Goal: Navigation & Orientation: Find specific page/section

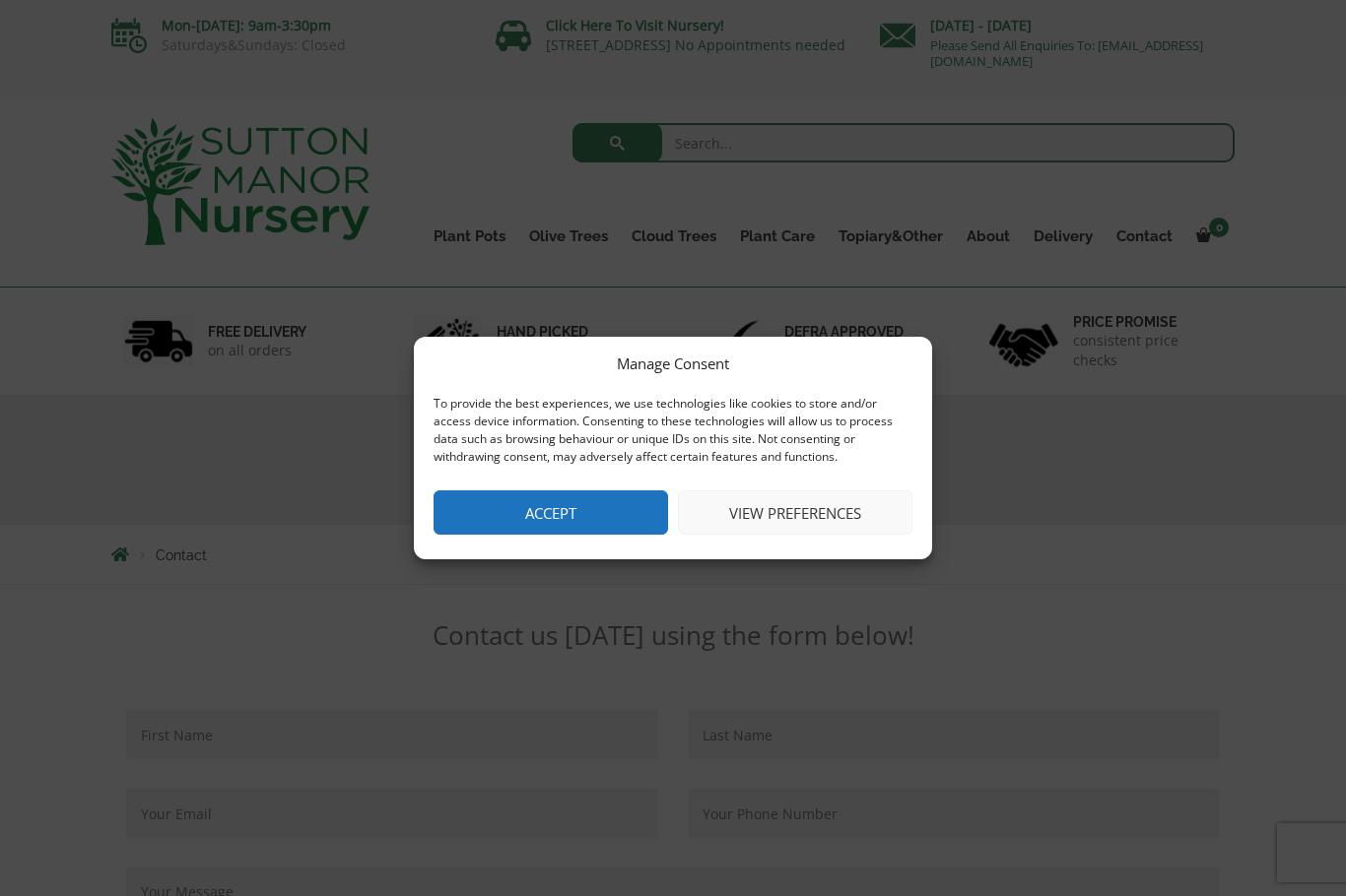
click at [576, 545] on div "Manage Consent To provide the best experiences, we use technologies like cookie…" at bounding box center [673, 448] width 518 height 222
click at [604, 513] on button "Accept" at bounding box center [551, 512] width 234 height 45
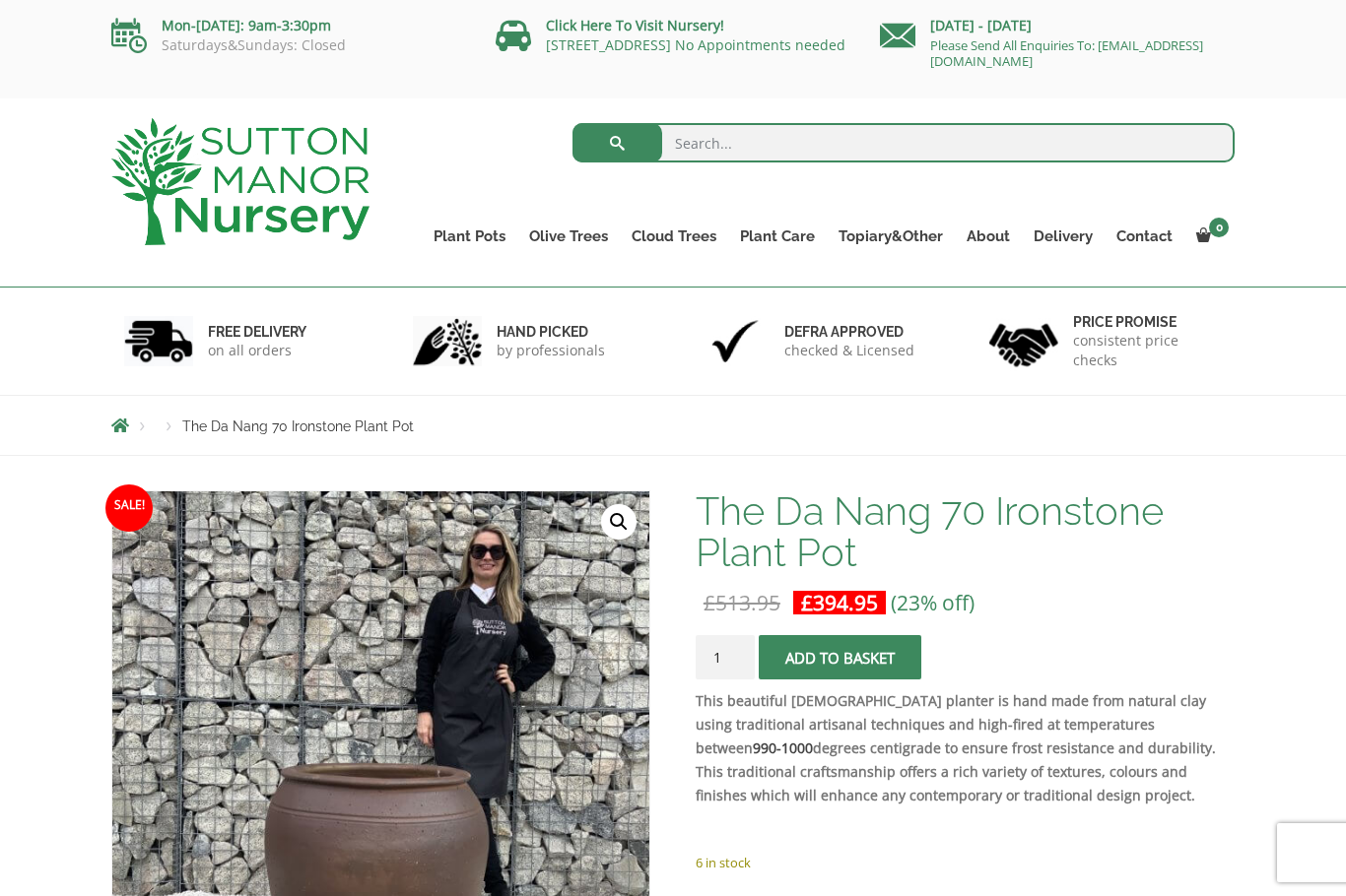
click at [714, 154] on input "search" at bounding box center [904, 143] width 663 height 40
type input "Ironstone large pots"
click at [618, 151] on button "submit" at bounding box center [617, 143] width 89 height 40
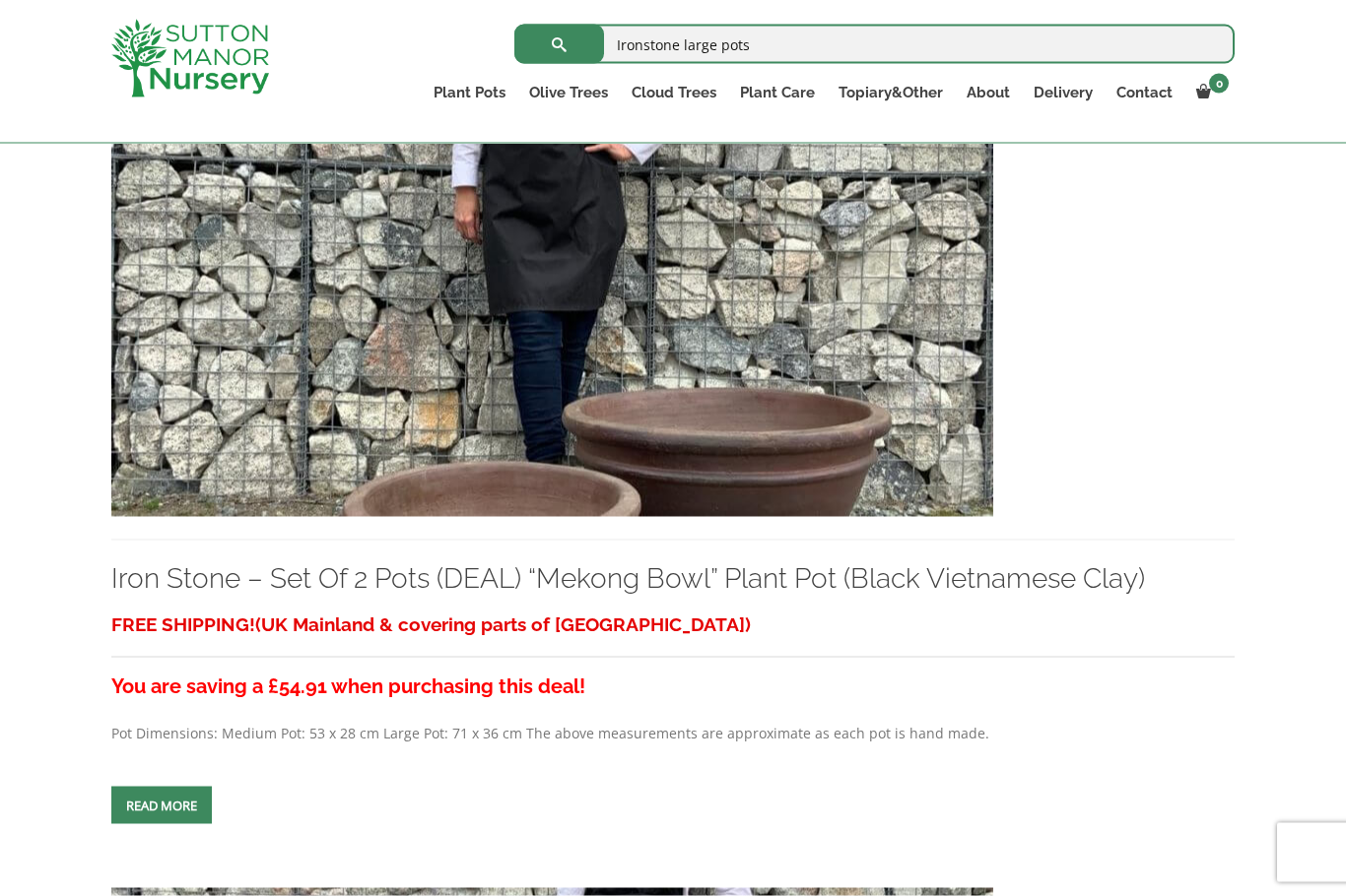
scroll to position [686, 0]
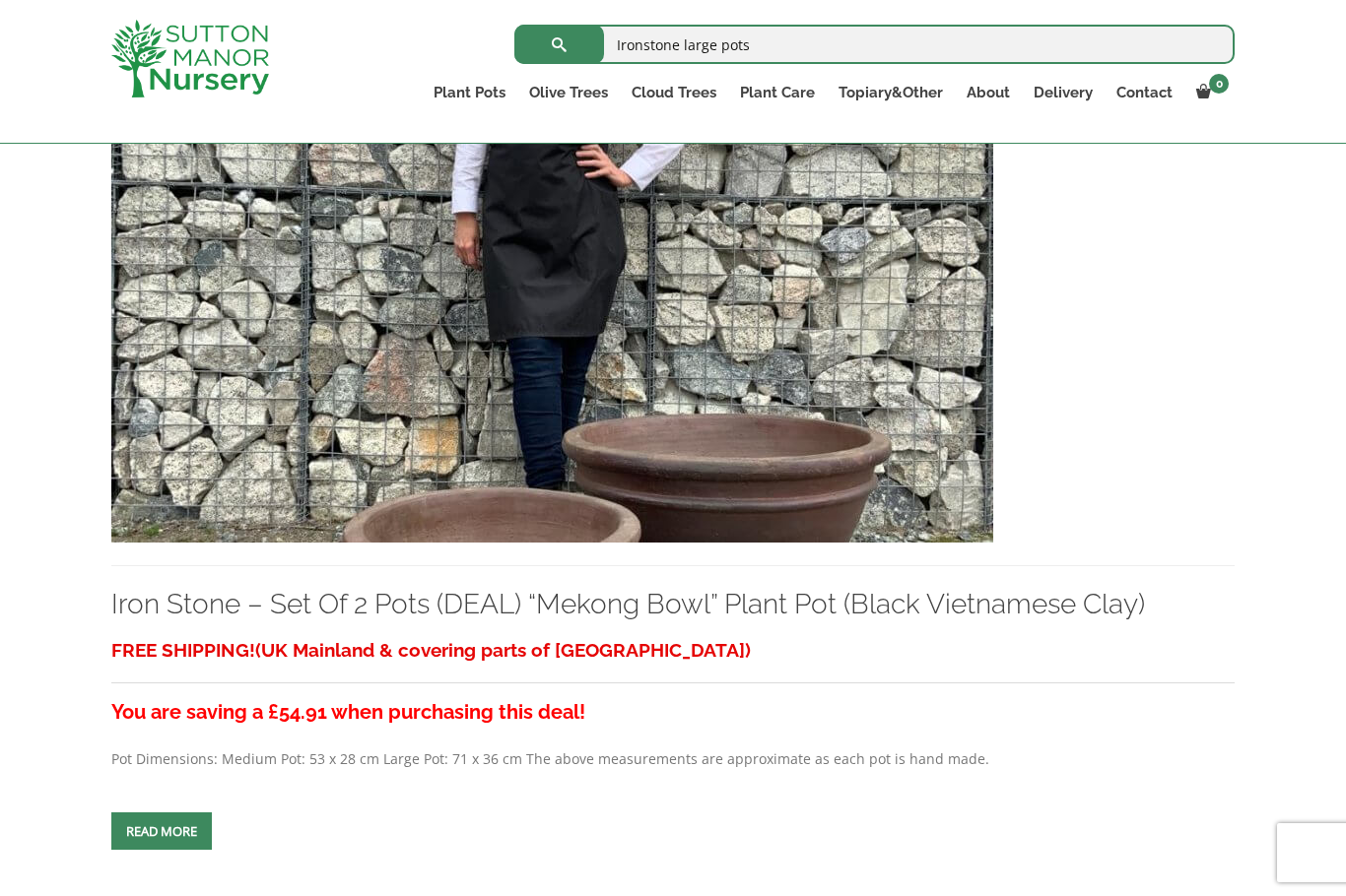
click at [777, 469] on img at bounding box center [552, 330] width 881 height 424
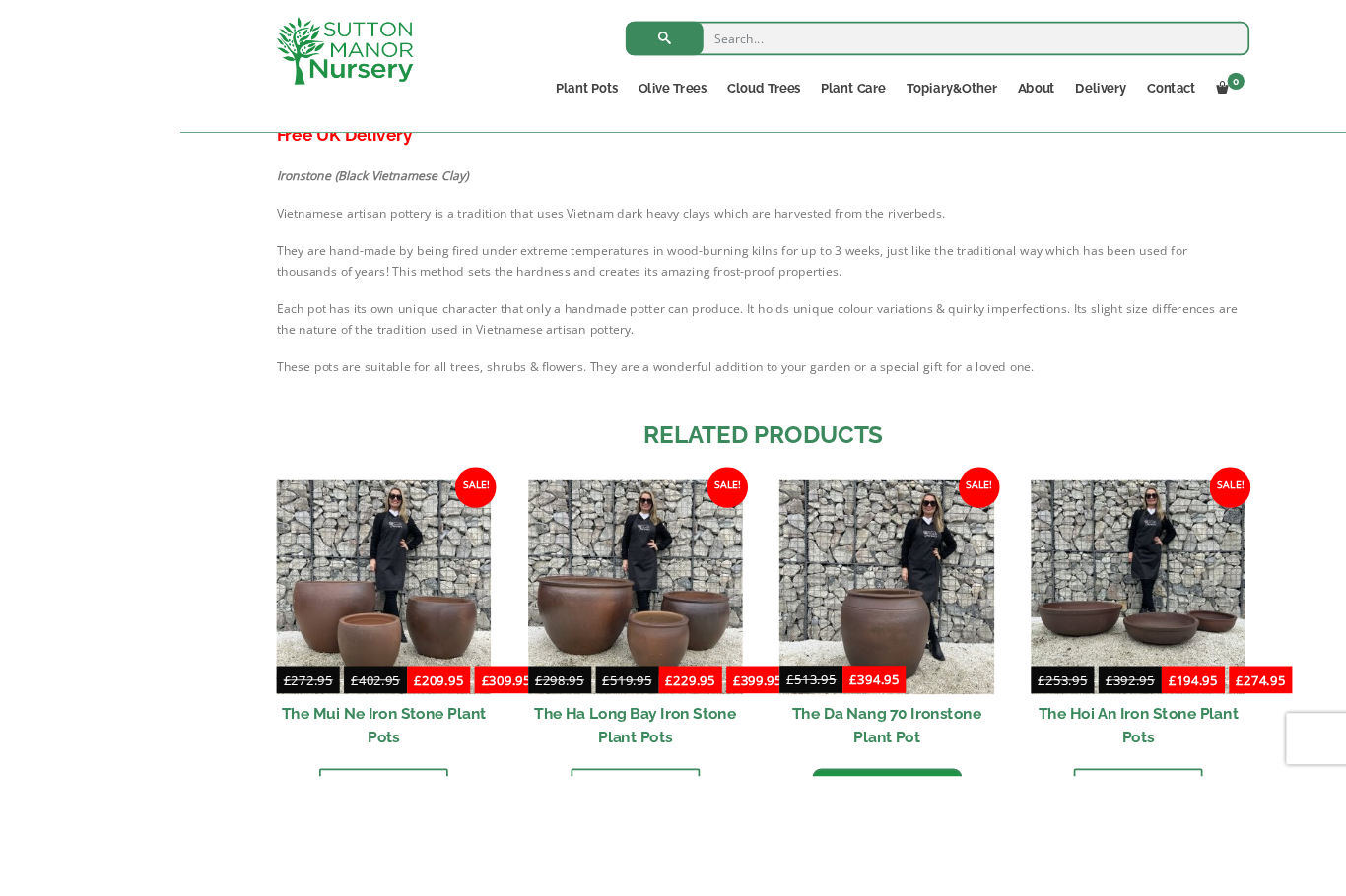
scroll to position [1391, 0]
